Goal: Information Seeking & Learning: Learn about a topic

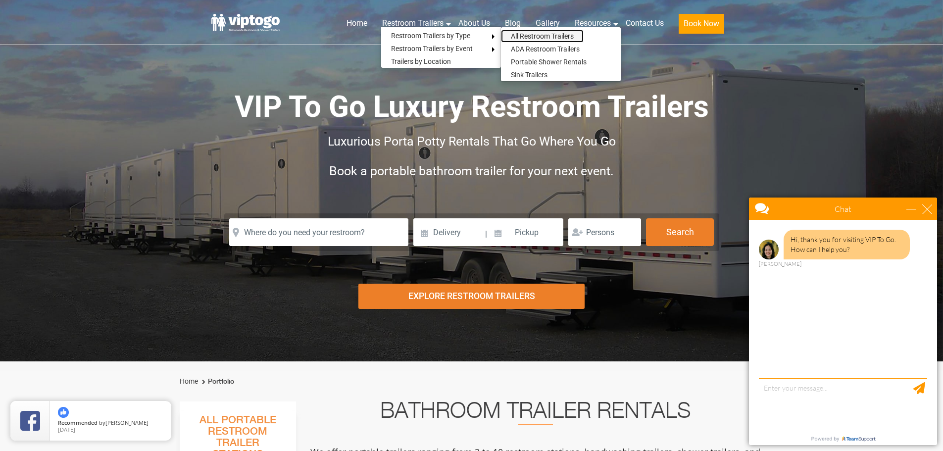
click at [517, 36] on link "All Restroom Trailers" at bounding box center [542, 36] width 83 height 13
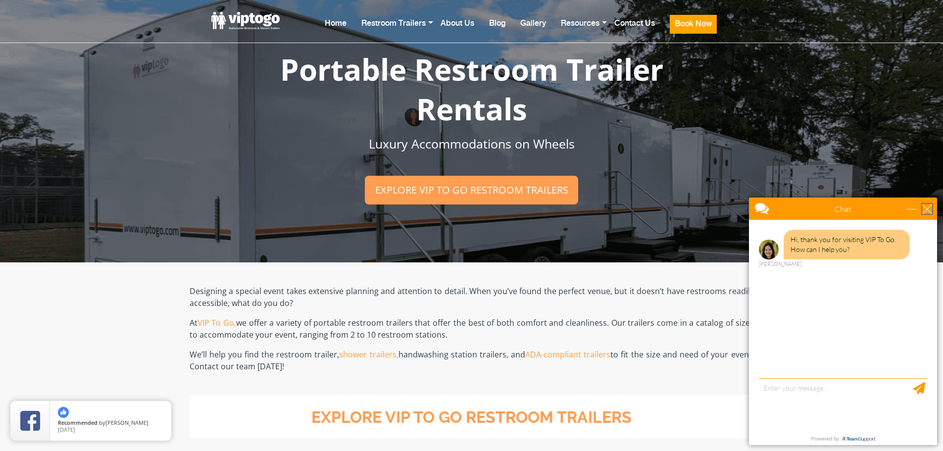
click at [929, 207] on div "close" at bounding box center [927, 209] width 10 height 10
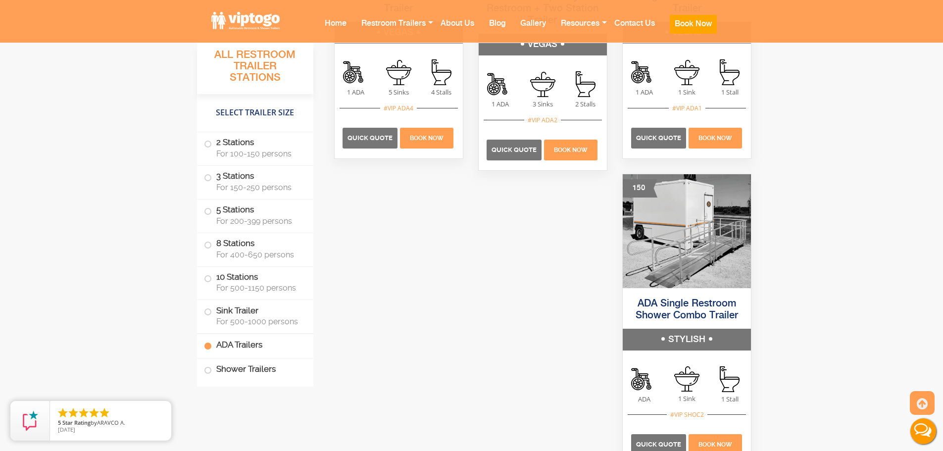
scroll to position [3415, 0]
